Goal: Use online tool/utility

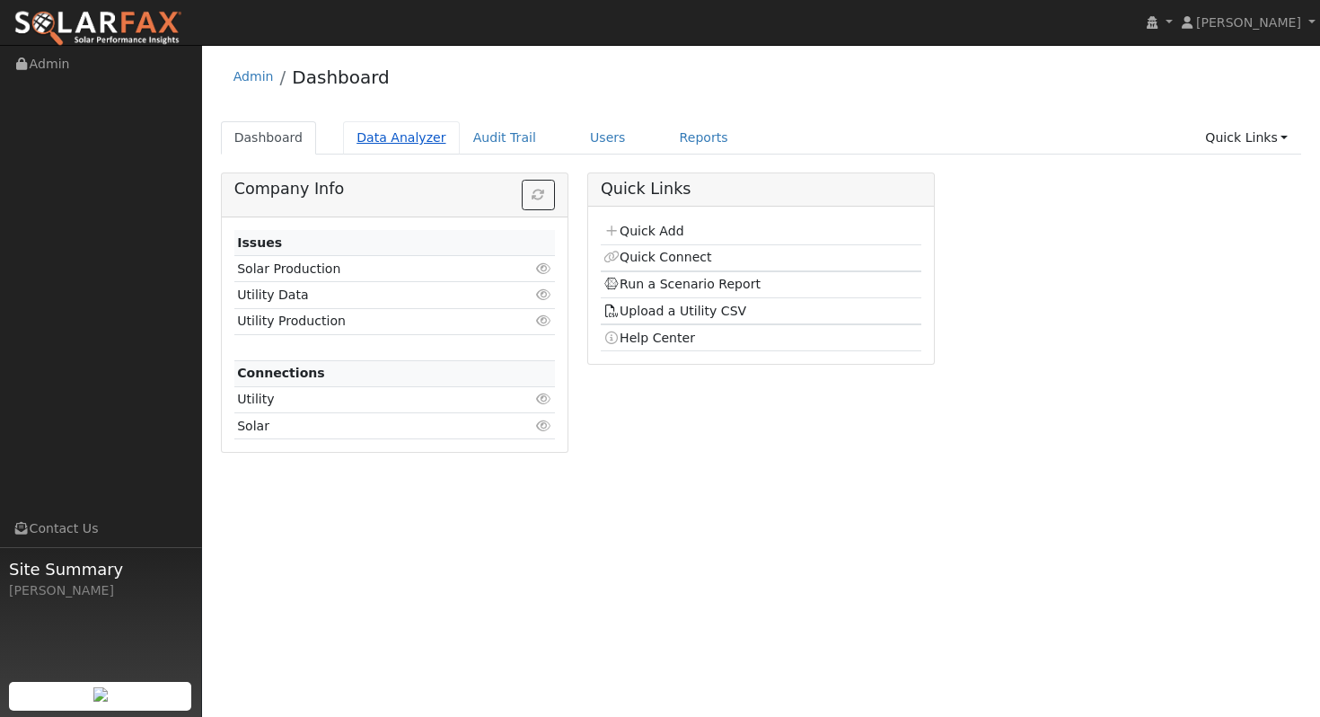
click at [366, 141] on link "Data Analyzer" at bounding box center [401, 137] width 117 height 33
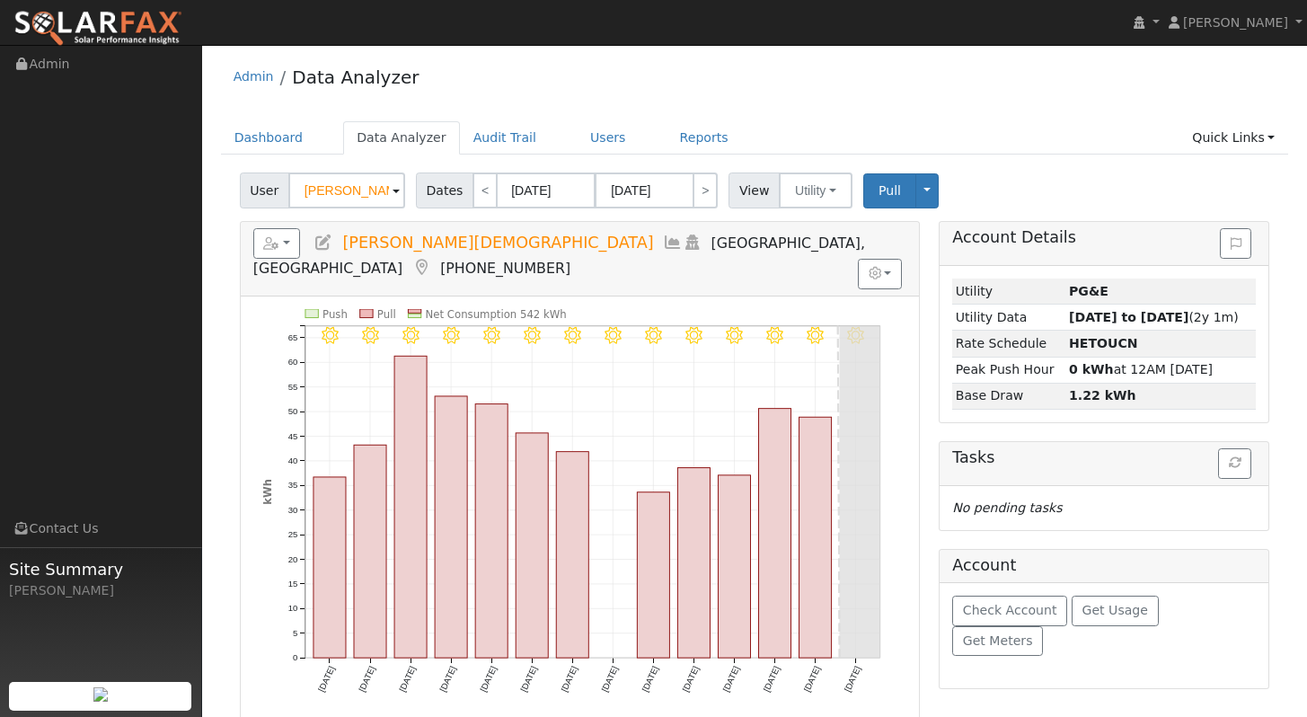
click at [334, 188] on input "[PERSON_NAME][DEMOGRAPHIC_DATA]" at bounding box center [346, 190] width 117 height 36
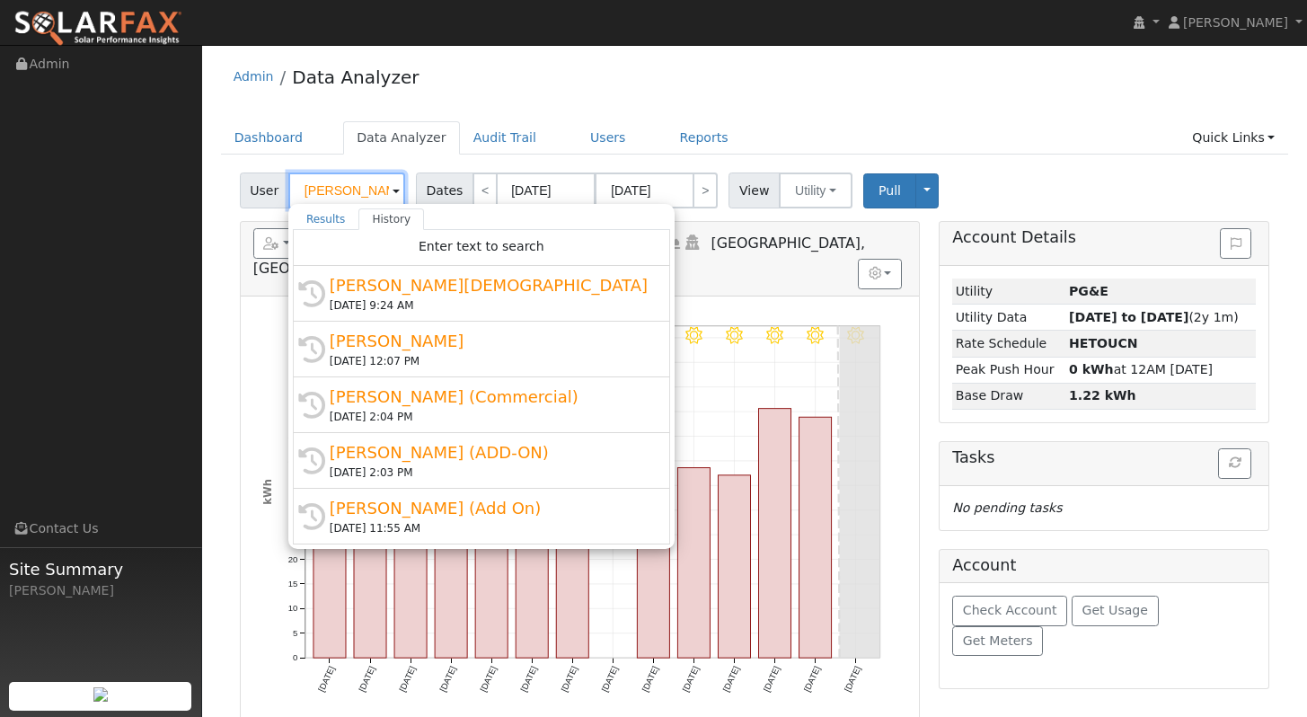
click at [335, 187] on input "Hal Gay" at bounding box center [346, 190] width 117 height 36
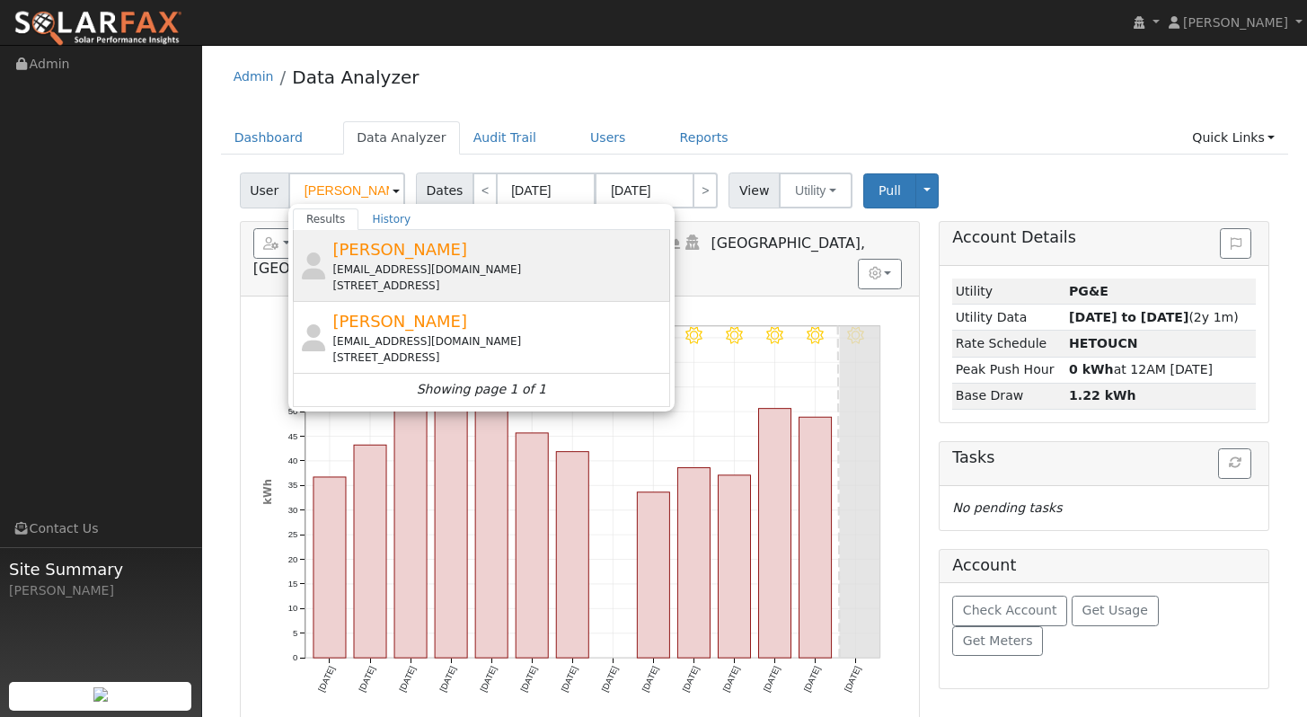
click at [467, 246] on div "Karena Blanton kblanton@rideondixon.com 7813 Acacia Lane, Vacaville, CA 95688" at bounding box center [498, 265] width 333 height 57
type input "Karena Blanton"
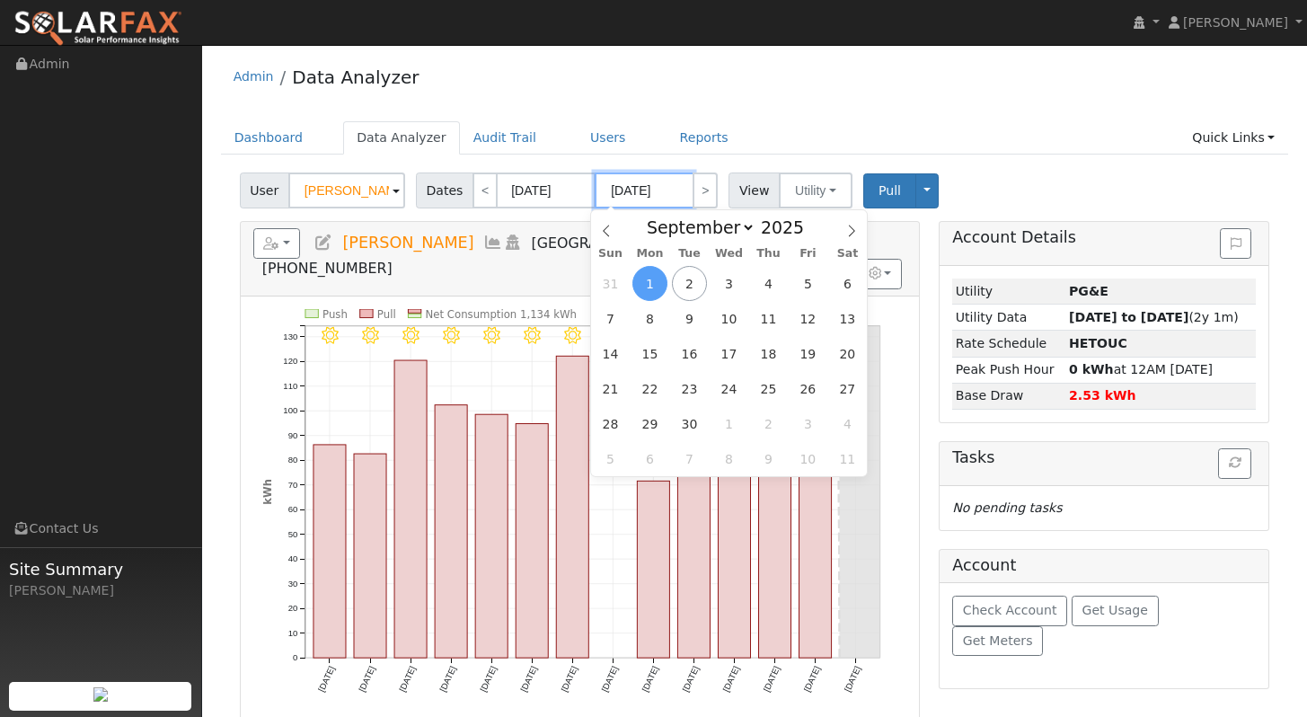
click at [642, 198] on input "09/01/2025" at bounding box center [644, 190] width 99 height 36
click at [654, 280] on span "1" at bounding box center [649, 283] width 35 height 35
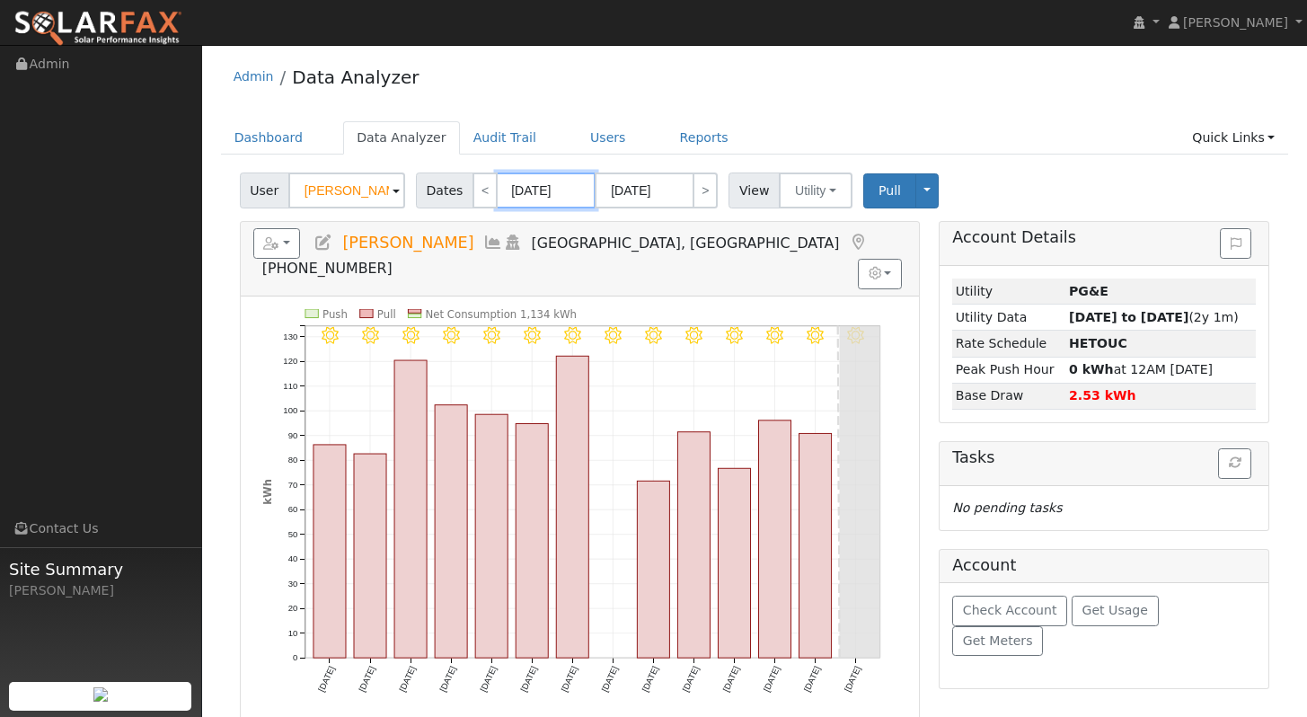
click at [557, 202] on input "08/19/2025" at bounding box center [546, 190] width 99 height 36
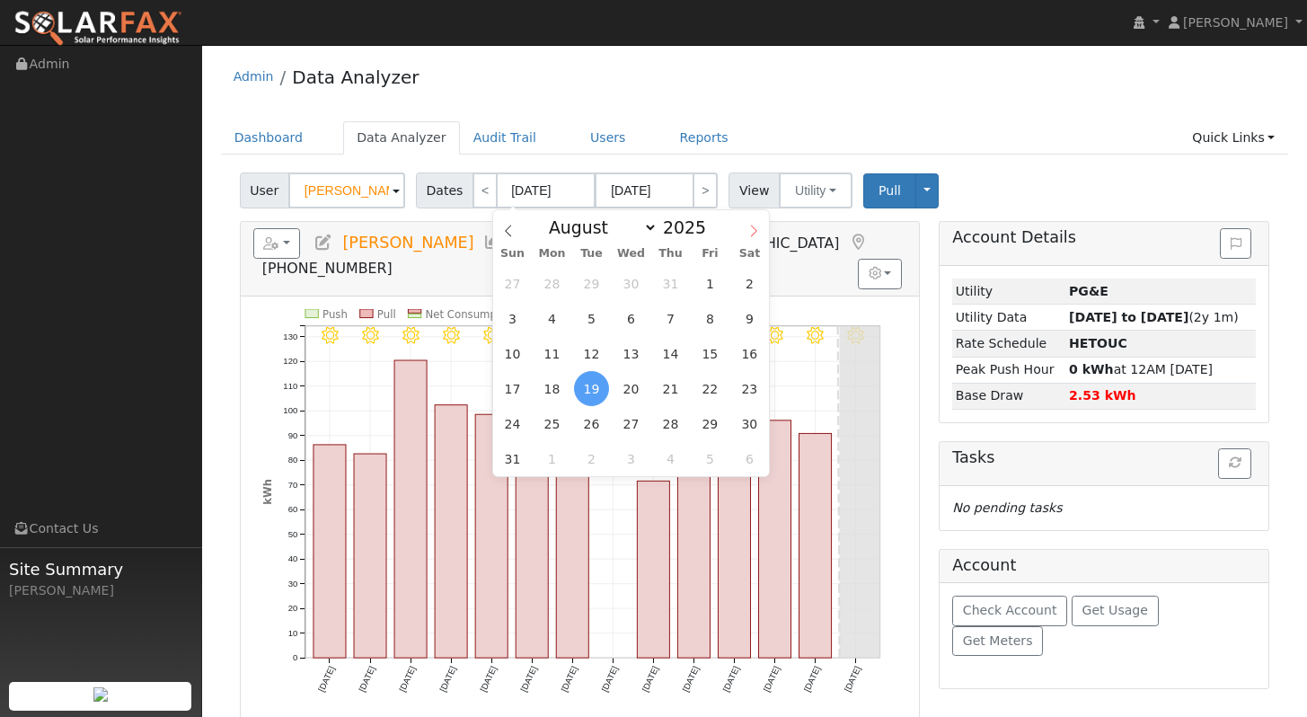
click at [754, 237] on icon at bounding box center [753, 231] width 13 height 13
select select "8"
click at [551, 279] on span "1" at bounding box center [551, 283] width 35 height 35
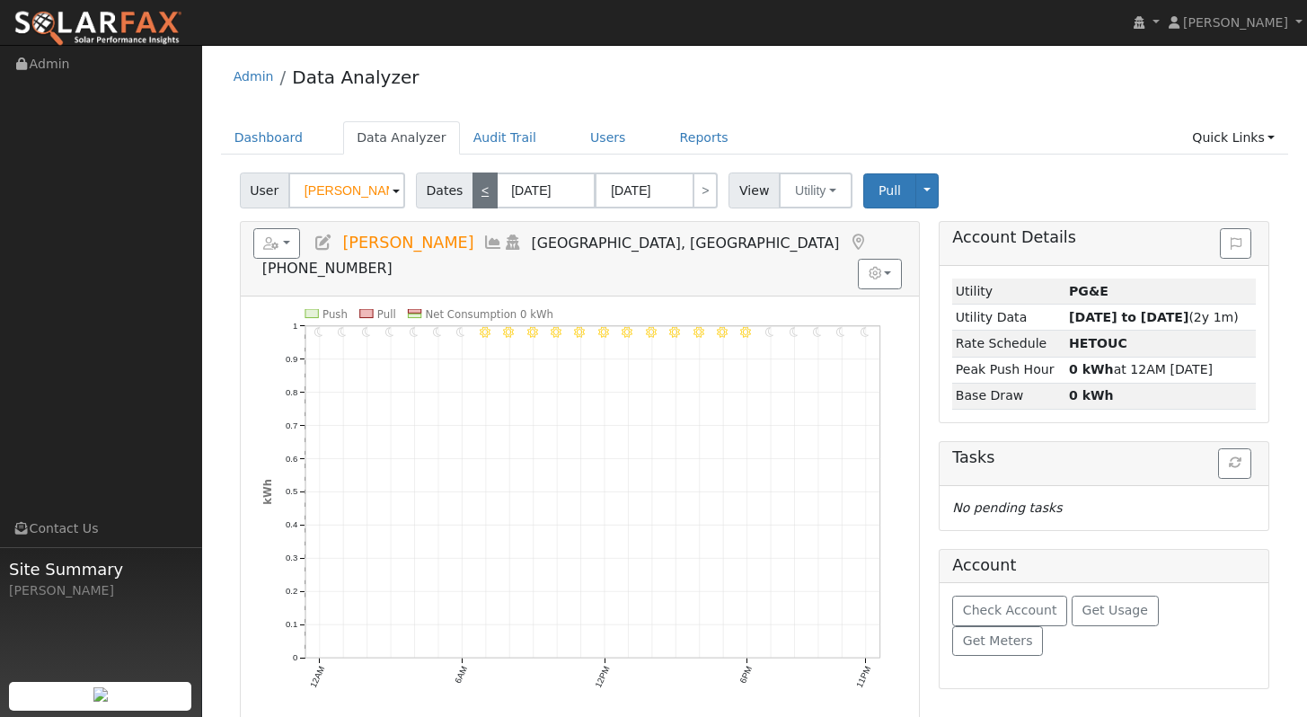
click at [482, 191] on link "<" at bounding box center [484, 190] width 25 height 36
type input "08/31/2025"
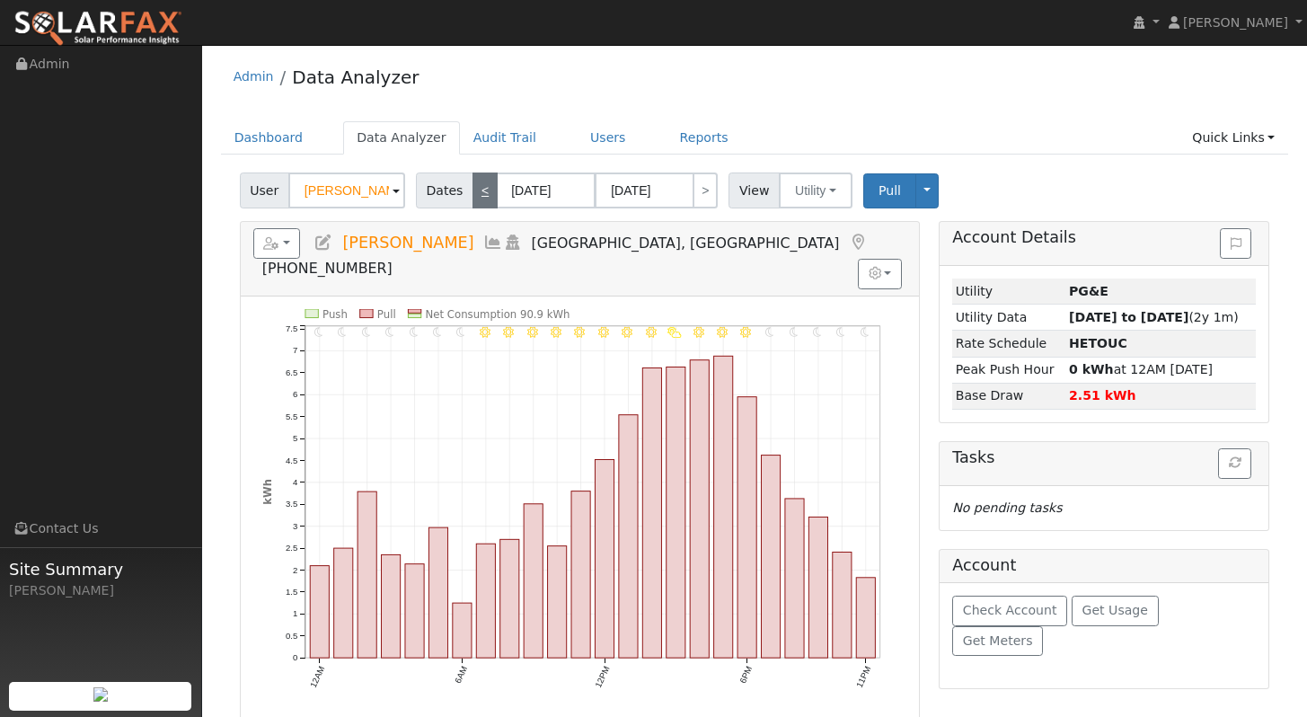
click at [476, 193] on link "<" at bounding box center [484, 190] width 25 height 36
type input "08/30/2025"
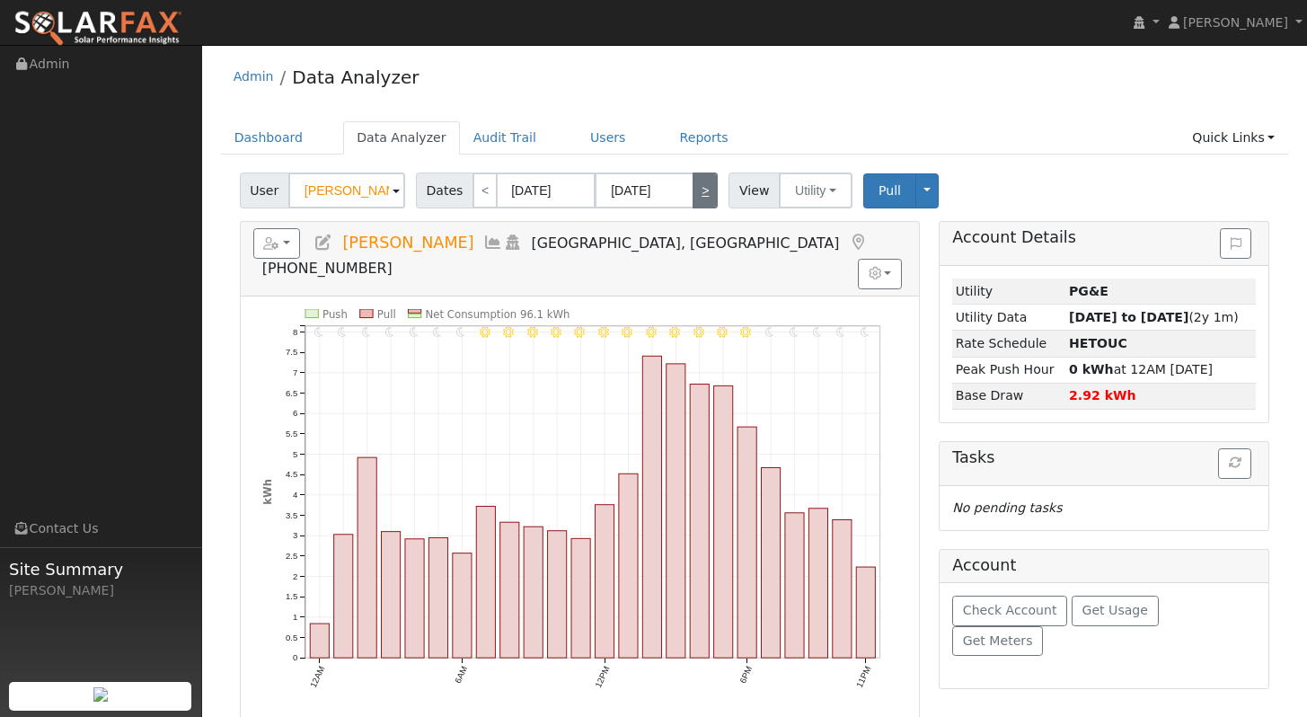
click at [699, 196] on link ">" at bounding box center [704, 190] width 25 height 36
type input "08/31/2025"
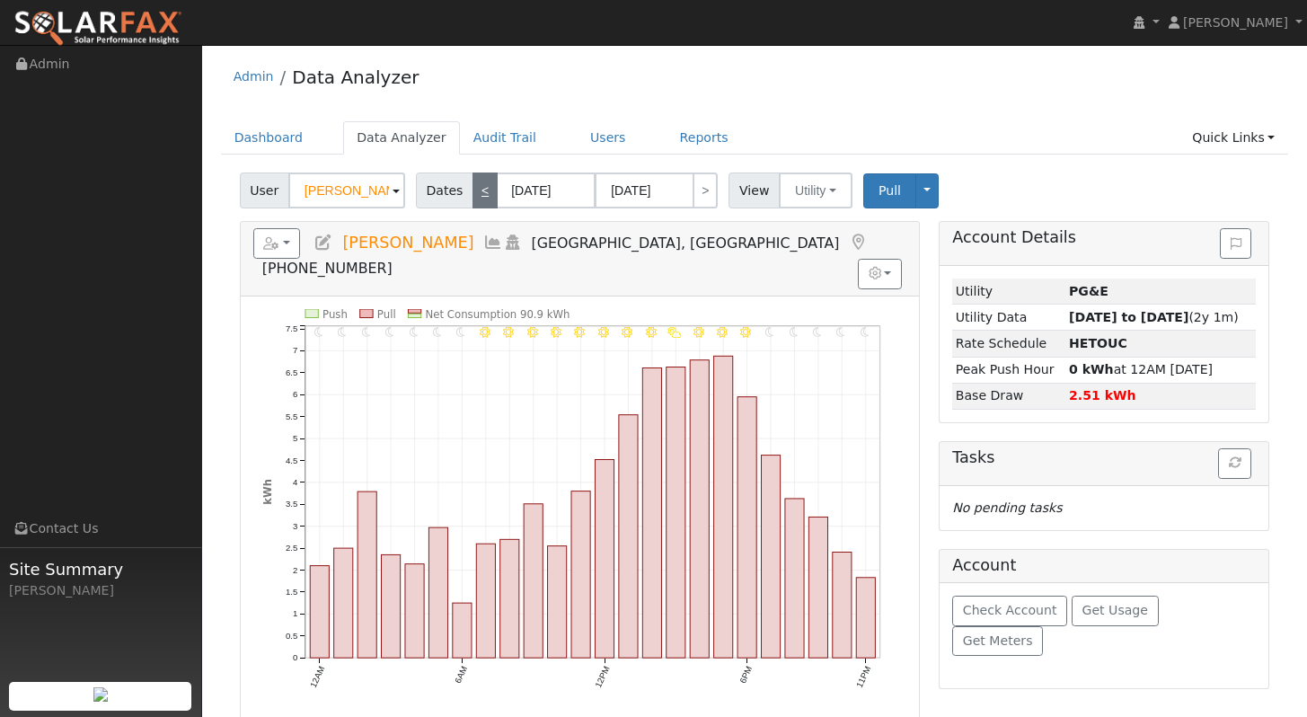
click at [485, 191] on link "<" at bounding box center [484, 190] width 25 height 36
type input "08/30/2025"
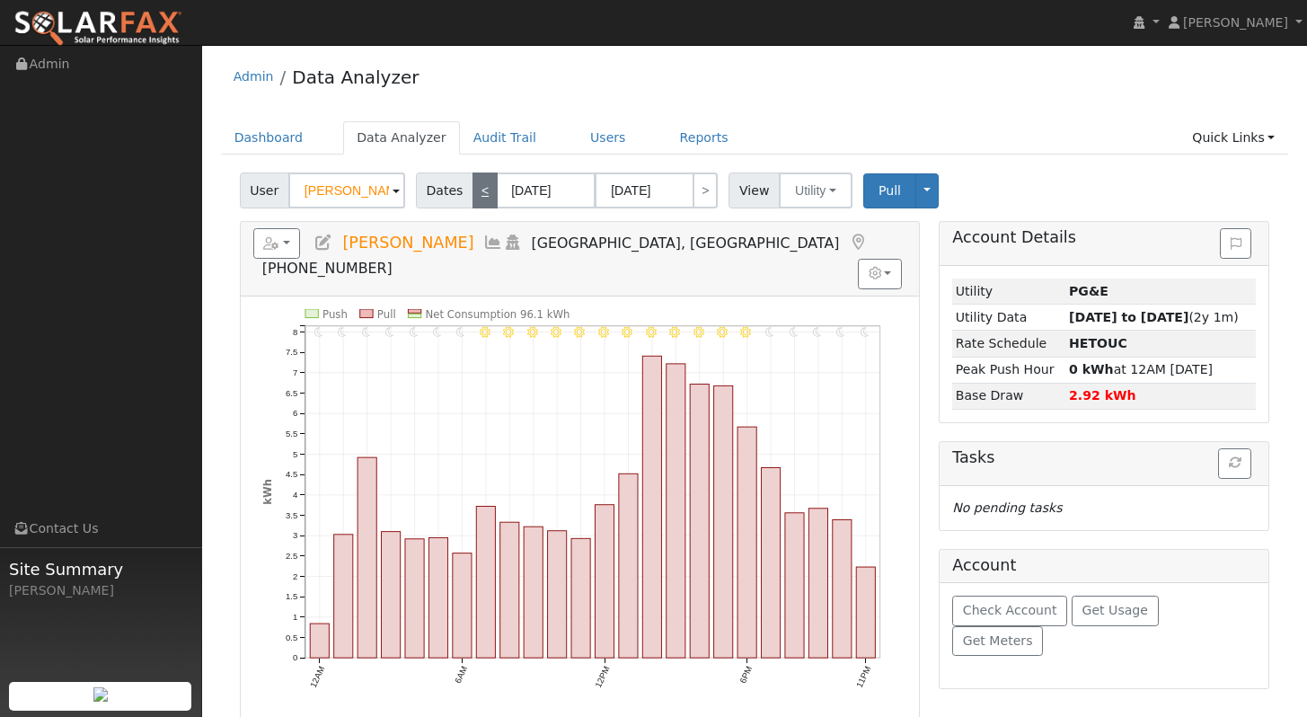
click at [485, 191] on link "<" at bounding box center [484, 190] width 25 height 36
type input "08/29/2025"
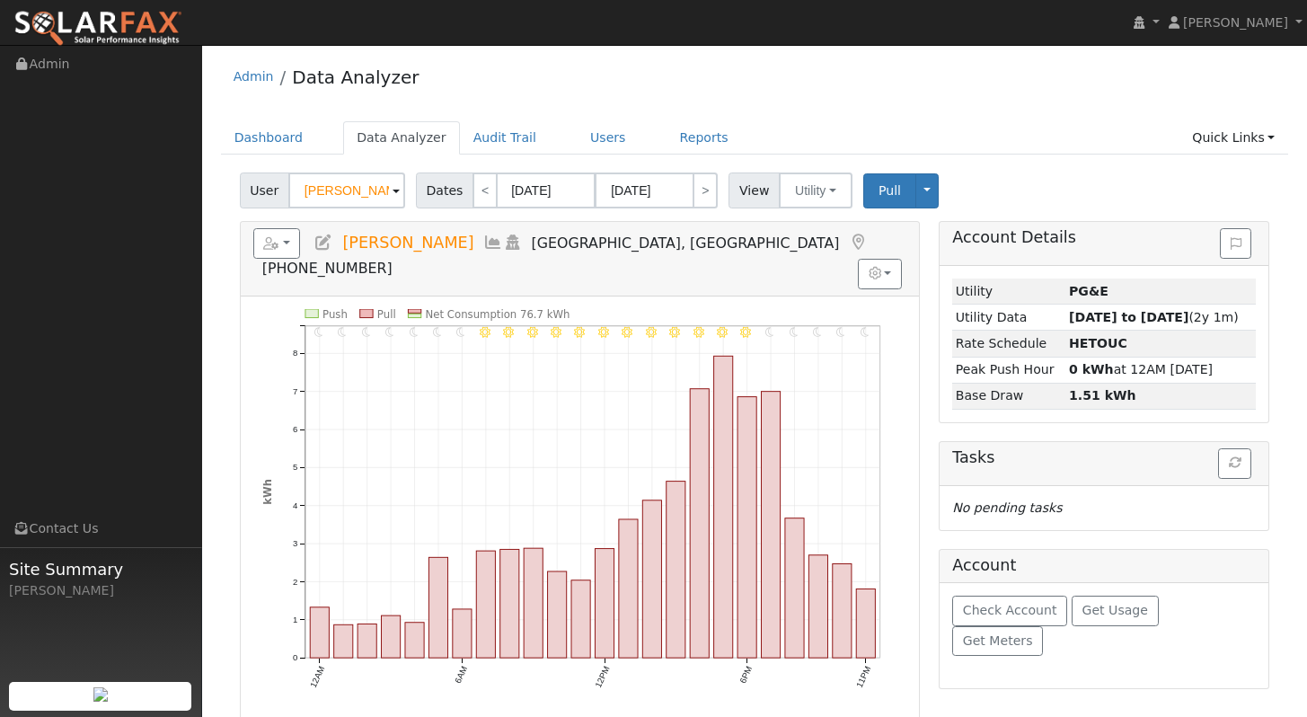
click at [939, 62] on div "Admin Data Analyzer" at bounding box center [755, 81] width 1068 height 55
